Goal: Information Seeking & Learning: Check status

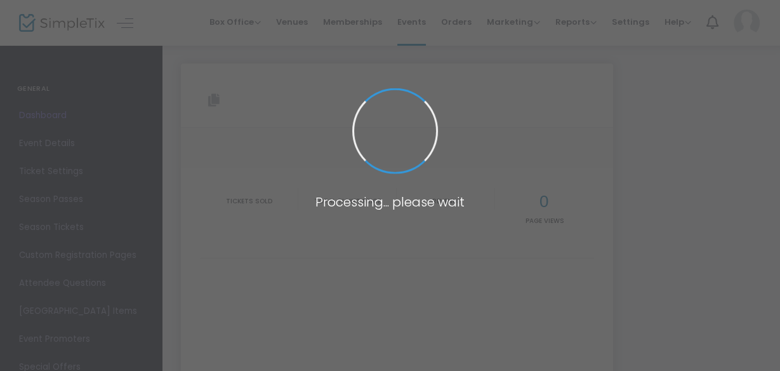
type input "[URL][DOMAIN_NAME][PERSON_NAME][PERSON_NAME]"
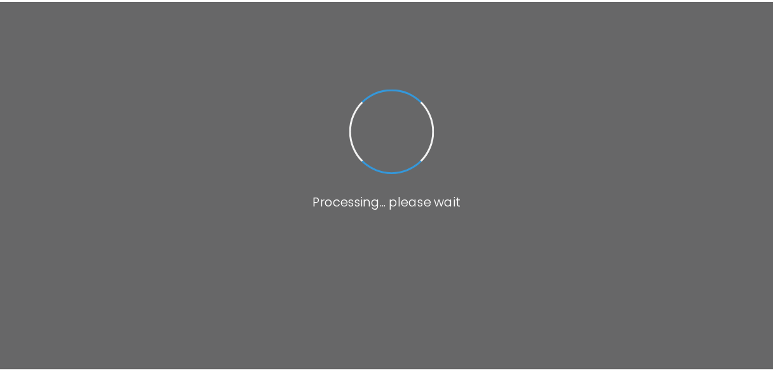
scroll to position [232, 0]
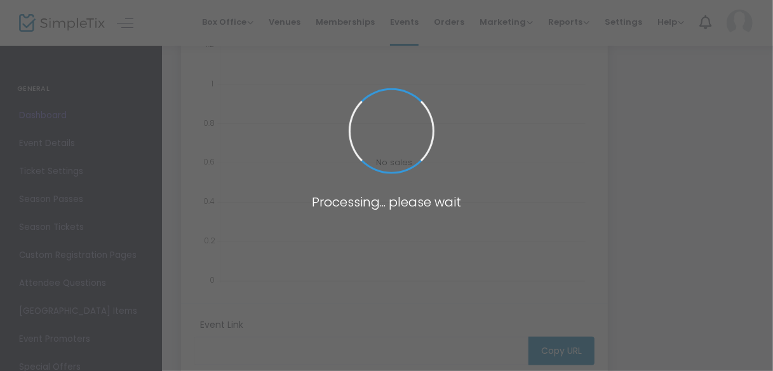
type input "[URL][DOMAIN_NAME][PERSON_NAME][PERSON_NAME]"
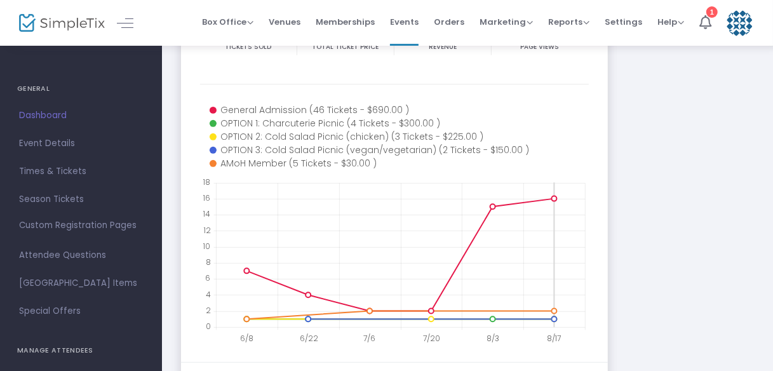
click at [579, 221] on icon at bounding box center [400, 254] width 369 height 145
click at [584, 219] on icon at bounding box center [400, 254] width 369 height 145
drag, startPoint x: 555, startPoint y: 230, endPoint x: 570, endPoint y: 231, distance: 14.6
click at [570, 231] on icon at bounding box center [400, 254] width 369 height 145
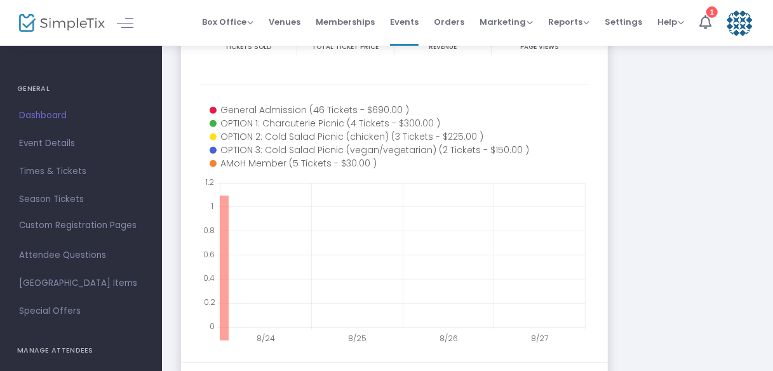
drag, startPoint x: 229, startPoint y: 233, endPoint x: 209, endPoint y: 232, distance: 19.7
click at [209, 232] on g "8/24 8/25 8/26 8/27 0 0.2 0.4 0.6 0.8 1 1.2 General Admission (46 Tickets - $69…" at bounding box center [394, 221] width 389 height 254
drag, startPoint x: 231, startPoint y: 240, endPoint x: 192, endPoint y: 240, distance: 38.7
click at [192, 240] on m-panel-content "60 Tickets sold $1,395.00 Total Ticket Price $1,395.00 Revenue 396 Page Views 8…" at bounding box center [394, 178] width 427 height 368
drag, startPoint x: 220, startPoint y: 237, endPoint x: 230, endPoint y: 240, distance: 10.0
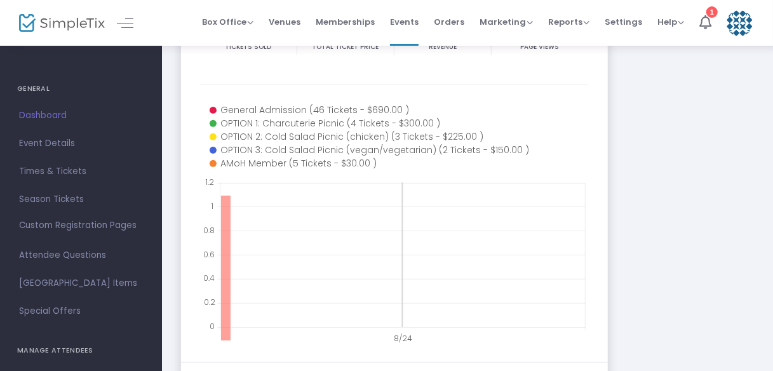
click at [230, 240] on icon at bounding box center [400, 254] width 369 height 145
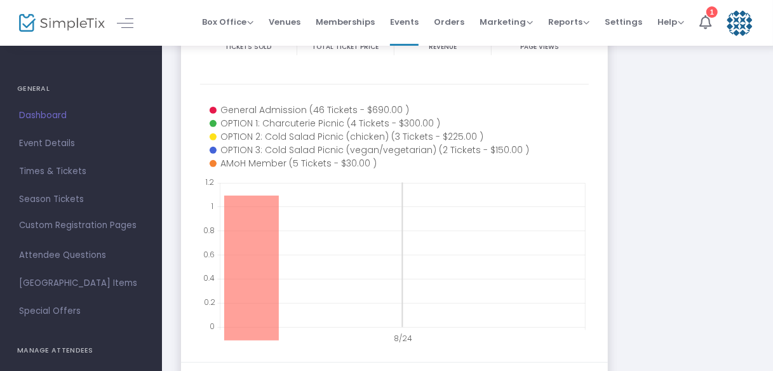
drag, startPoint x: 223, startPoint y: 240, endPoint x: 290, endPoint y: 250, distance: 67.4
click at [290, 250] on icon at bounding box center [400, 254] width 369 height 145
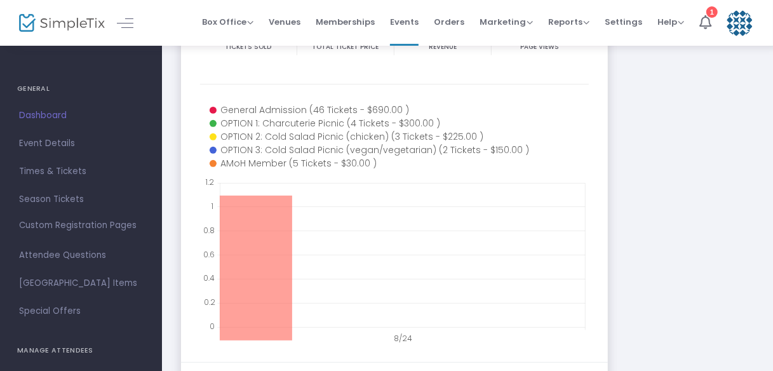
drag, startPoint x: 276, startPoint y: 246, endPoint x: 199, endPoint y: 238, distance: 77.8
click at [192, 239] on m-panel-content "60 Tickets sold $1,395.00 Total Ticket Price $1,395.00 Revenue 396 Page Views 8…" at bounding box center [394, 178] width 427 height 368
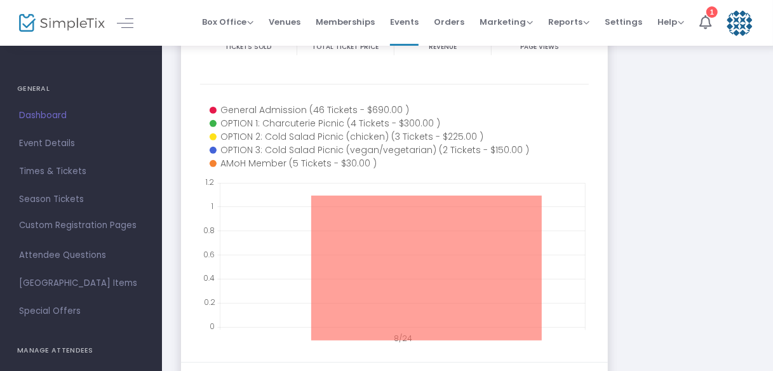
drag, startPoint x: 542, startPoint y: 245, endPoint x: 254, endPoint y: 245, distance: 287.6
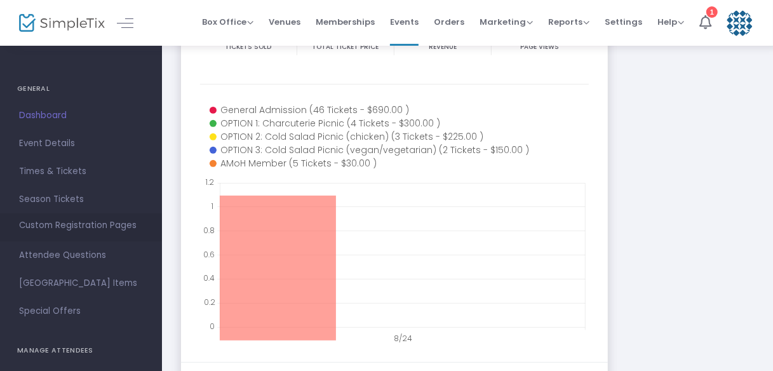
drag, startPoint x: 230, startPoint y: 247, endPoint x: 135, endPoint y: 239, distance: 96.2
click at [135, 239] on div "GENERAL Dashboard Event Details Times & Tickets Season Passes Season Tickets Cu…" at bounding box center [386, 165] width 773 height 795
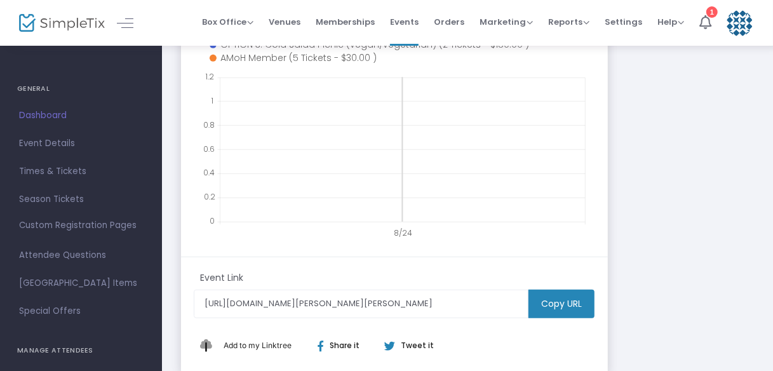
scroll to position [283, 0]
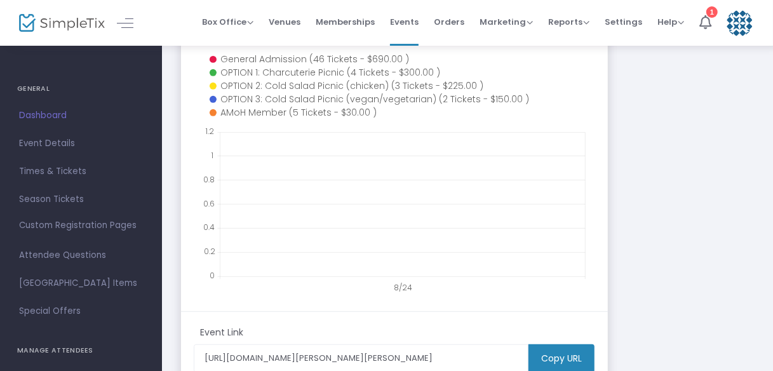
click at [397, 293] on text "8/24" at bounding box center [403, 287] width 18 height 11
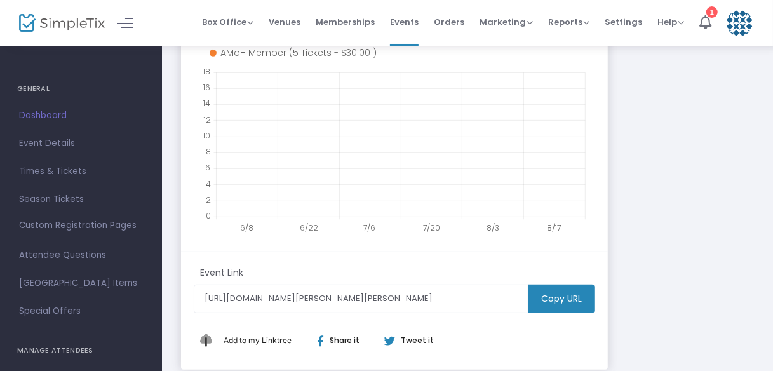
scroll to position [344, 0]
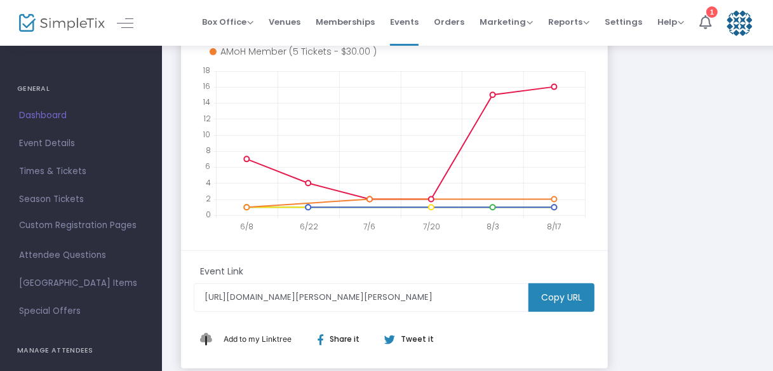
drag, startPoint x: 554, startPoint y: 229, endPoint x: 557, endPoint y: 218, distance: 11.9
click at [560, 229] on g "6/8 6/22 7/6 7/20 8/3 8/17 0 2 4 6 8 10 12 14 16 18 General Admission (46 Ticke…" at bounding box center [394, 109] width 389 height 254
click at [559, 217] on g "6/8 6/22 7/6 7/20 8/3 8/17 0 2 4 6 8 10 12 14 16 18 General Admission (46 Ticke…" at bounding box center [394, 109] width 389 height 254
click at [558, 192] on icon at bounding box center [400, 142] width 369 height 145
click at [563, 189] on icon at bounding box center [400, 142] width 369 height 145
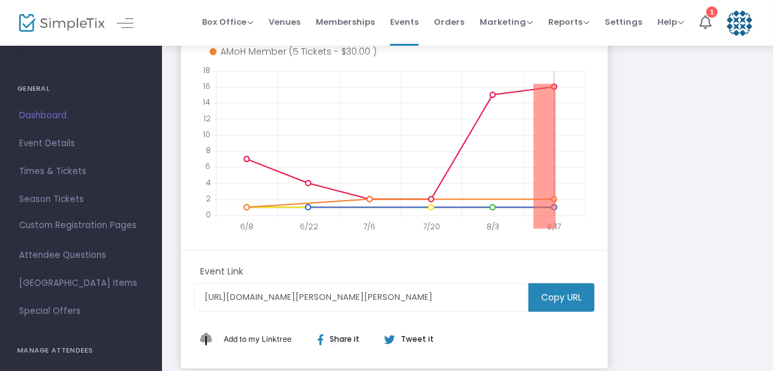
drag, startPoint x: 533, startPoint y: 178, endPoint x: 555, endPoint y: 180, distance: 21.6
click at [555, 180] on icon at bounding box center [400, 142] width 369 height 145
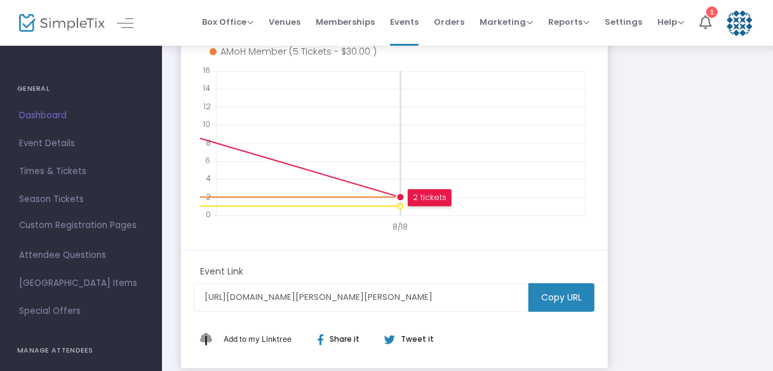
click at [585, 176] on icon at bounding box center [394, 109] width 389 height 254
click at [426, 194] on icon at bounding box center [400, 142] width 369 height 145
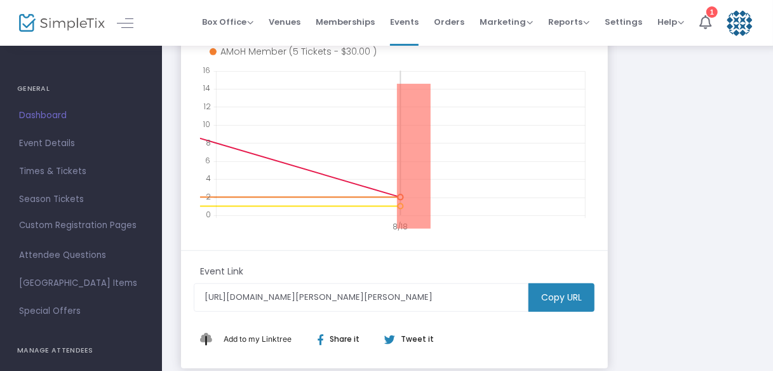
drag, startPoint x: 400, startPoint y: 206, endPoint x: 430, endPoint y: 206, distance: 29.8
click at [430, 206] on icon at bounding box center [400, 142] width 369 height 145
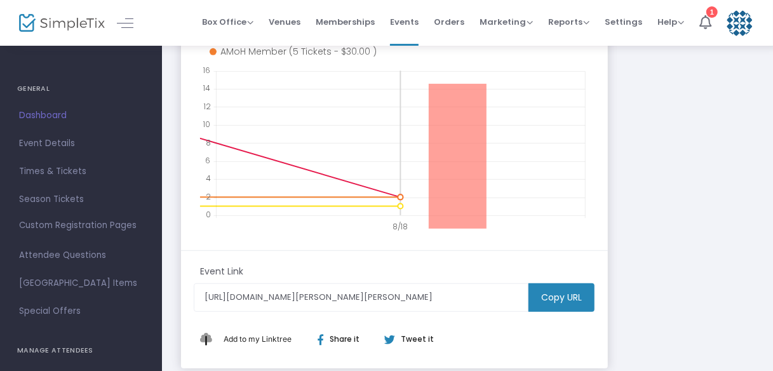
drag, startPoint x: 429, startPoint y: 206, endPoint x: 486, endPoint y: 206, distance: 57.8
click at [486, 206] on icon at bounding box center [400, 142] width 369 height 145
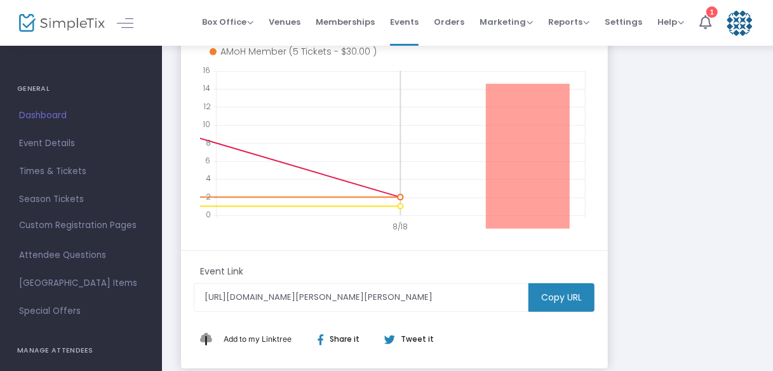
drag, startPoint x: 486, startPoint y: 204, endPoint x: 570, endPoint y: 204, distance: 83.8
click at [570, 204] on icon at bounding box center [400, 142] width 369 height 145
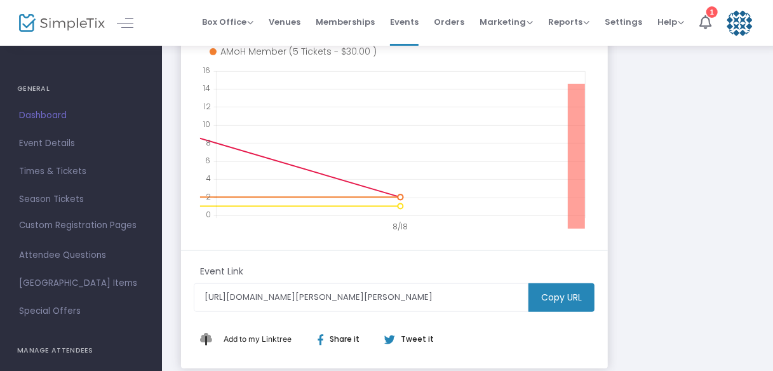
drag, startPoint x: 568, startPoint y: 202, endPoint x: 601, endPoint y: 206, distance: 33.3
click at [601, 206] on m-panel-content "60 Tickets sold $1,395.00 Total Ticket Price $1,395.00 Revenue 396 Page Views 8…" at bounding box center [394, 66] width 427 height 368
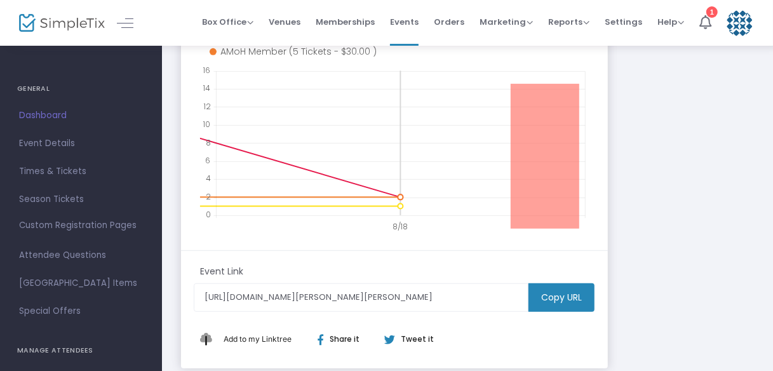
drag, startPoint x: 510, startPoint y: 211, endPoint x: 579, endPoint y: 219, distance: 69.7
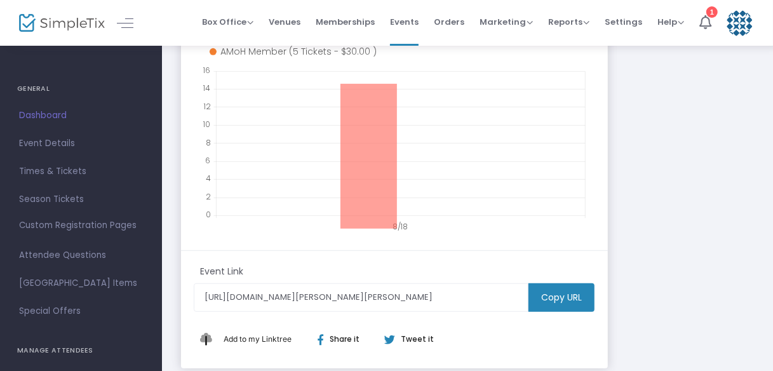
drag, startPoint x: 397, startPoint y: 171, endPoint x: 258, endPoint y: 167, distance: 138.5
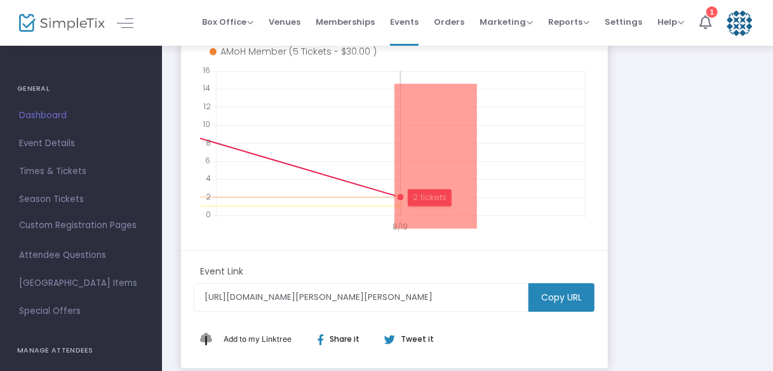
drag, startPoint x: 463, startPoint y: 158, endPoint x: 476, endPoint y: 163, distance: 13.5
click at [476, 163] on icon at bounding box center [400, 142] width 369 height 145
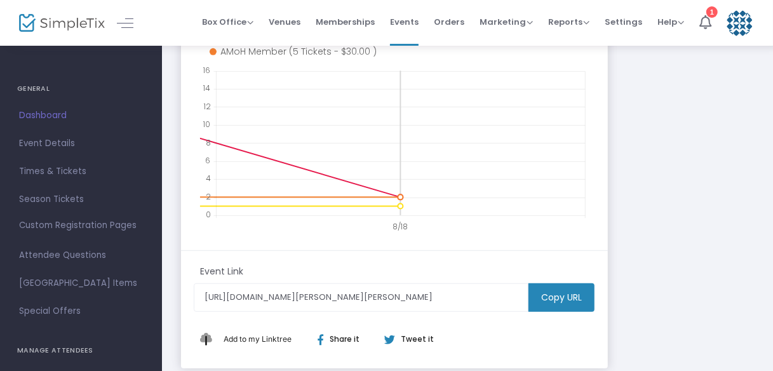
click at [543, 137] on icon at bounding box center [400, 142] width 369 height 145
click at [582, 131] on icon at bounding box center [400, 142] width 369 height 145
click at [585, 131] on icon at bounding box center [394, 109] width 389 height 254
click at [581, 132] on icon at bounding box center [400, 142] width 369 height 145
click at [579, 133] on icon at bounding box center [400, 142] width 369 height 145
